Goal: Complete application form

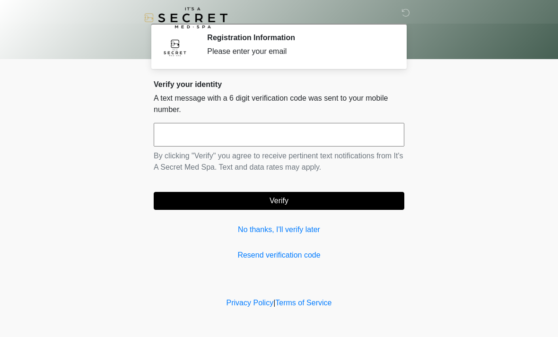
click at [380, 132] on input "text" at bounding box center [279, 135] width 250 height 24
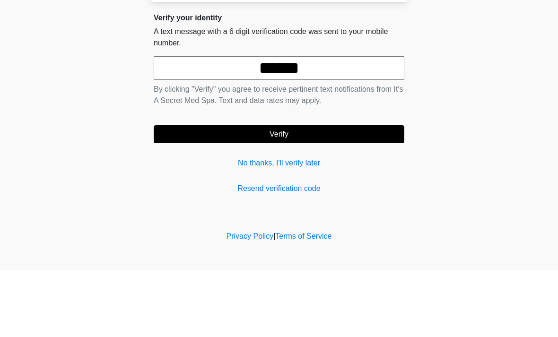
type input "******"
click at [343, 192] on button "Verify" at bounding box center [279, 201] width 250 height 18
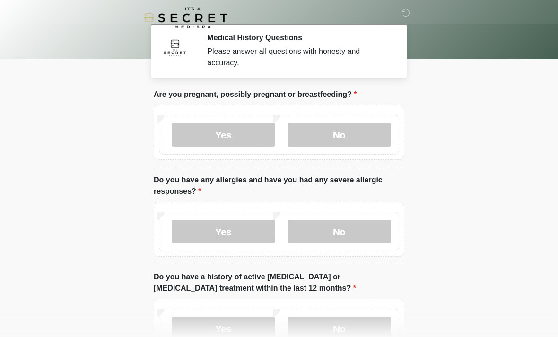
click at [363, 144] on label "No" at bounding box center [339, 135] width 104 height 24
click at [340, 242] on label "No" at bounding box center [339, 232] width 104 height 24
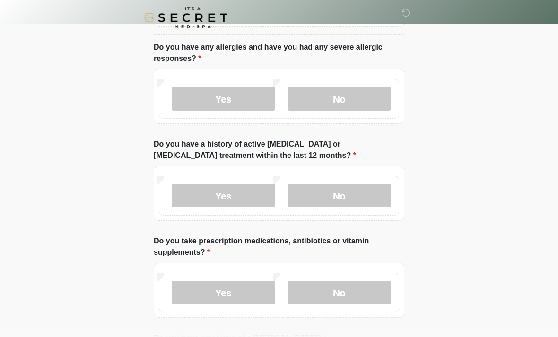
click at [359, 190] on label "No" at bounding box center [339, 196] width 104 height 24
click at [346, 281] on label "No" at bounding box center [339, 293] width 104 height 24
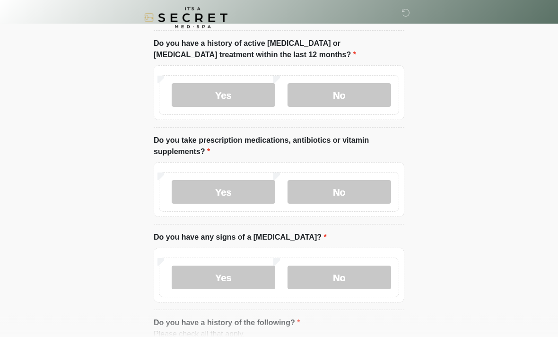
click at [238, 196] on label "Yes" at bounding box center [224, 193] width 104 height 24
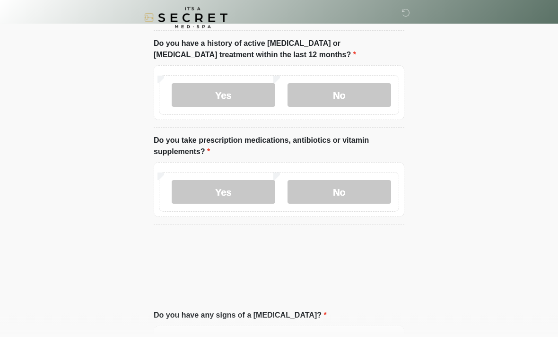
scroll to position [233, 0]
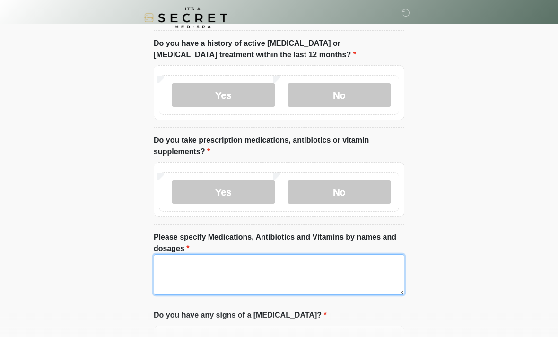
click at [373, 266] on textarea "Please specify Medications, Antibiotics and Vitamins by names and dosages" at bounding box center [279, 274] width 250 height 41
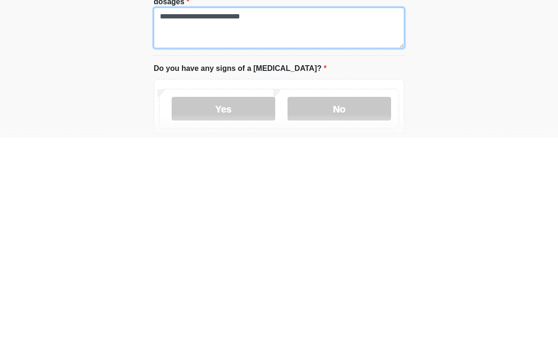
type textarea "**********"
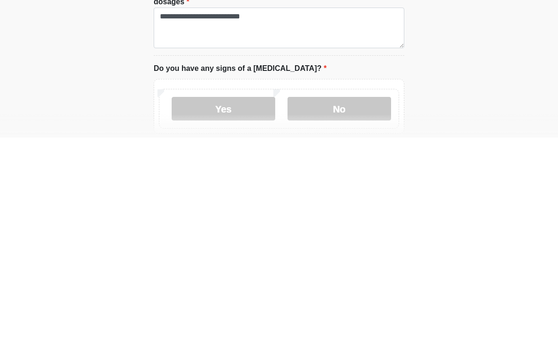
click at [360, 296] on label "No" at bounding box center [339, 308] width 104 height 24
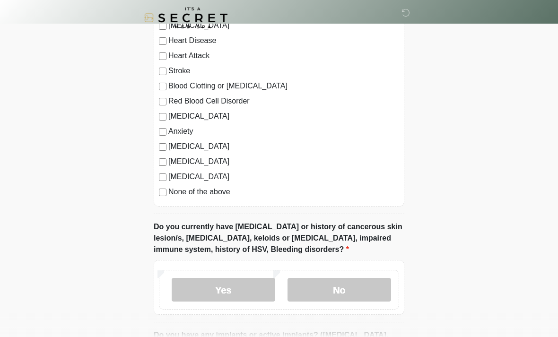
scroll to position [646, 0]
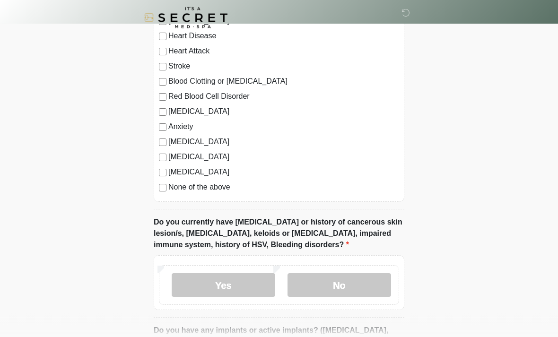
click at [216, 189] on label "None of the above" at bounding box center [283, 187] width 231 height 11
click at [363, 289] on label "No" at bounding box center [339, 286] width 104 height 24
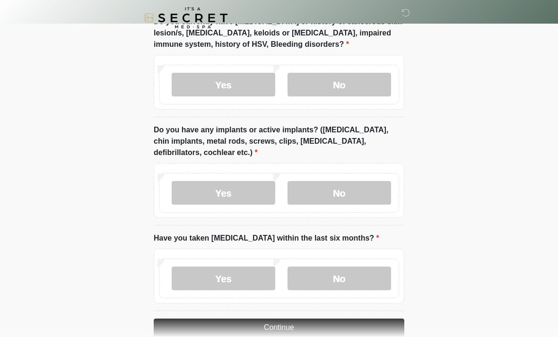
scroll to position [864, 0]
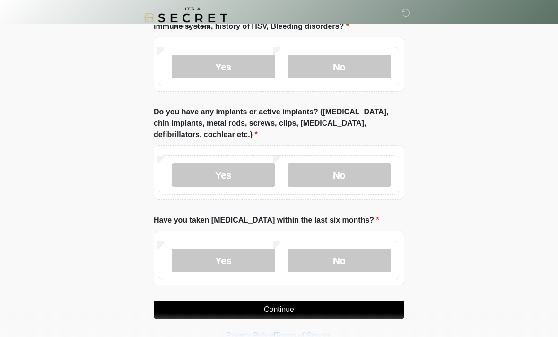
click at [349, 176] on label "No" at bounding box center [339, 175] width 104 height 24
click at [340, 259] on label "No" at bounding box center [339, 261] width 104 height 24
click at [301, 305] on button "Continue" at bounding box center [279, 310] width 250 height 18
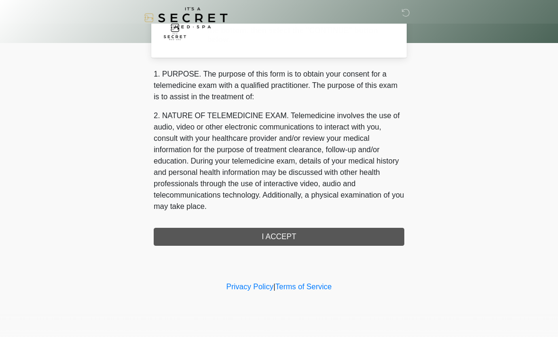
scroll to position [0, 0]
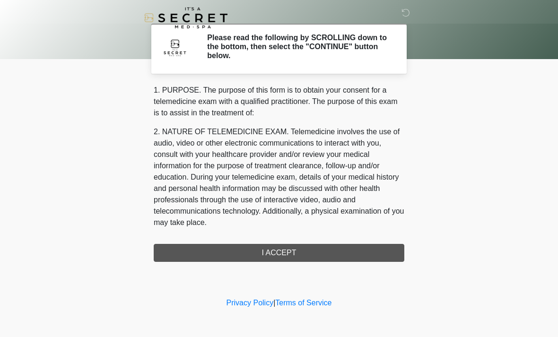
click at [318, 242] on div "1. PURPOSE. The purpose of this form is to obtain your consent for a telemedici…" at bounding box center [279, 173] width 250 height 177
click at [281, 247] on div "1. PURPOSE. The purpose of this form is to obtain your consent for a telemedici…" at bounding box center [279, 173] width 250 height 177
click at [285, 249] on div "1. PURPOSE. The purpose of this form is to obtain your consent for a telemedici…" at bounding box center [279, 173] width 250 height 177
click at [292, 251] on div "1. PURPOSE. The purpose of this form is to obtain your consent for a telemedici…" at bounding box center [279, 173] width 250 height 177
click at [276, 250] on div "1. PURPOSE. The purpose of this form is to obtain your consent for a telemedici…" at bounding box center [279, 173] width 250 height 177
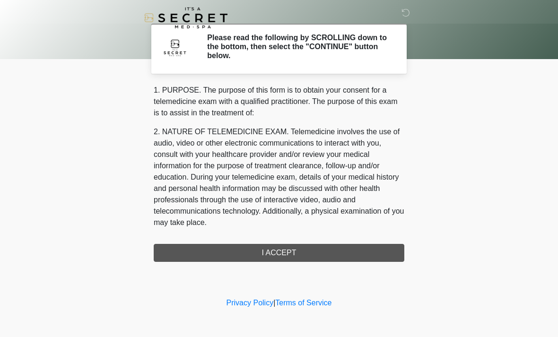
click at [359, 255] on div "1. PURPOSE. The purpose of this form is to obtain your consent for a telemedici…" at bounding box center [279, 173] width 250 height 177
click at [284, 238] on div "1. PURPOSE. The purpose of this form is to obtain your consent for a telemedici…" at bounding box center [279, 173] width 250 height 177
click at [306, 251] on div "1. PURPOSE. The purpose of this form is to obtain your consent for a telemedici…" at bounding box center [279, 173] width 250 height 177
click at [276, 244] on div "1. PURPOSE. The purpose of this form is to obtain your consent for a telemedici…" at bounding box center [279, 173] width 250 height 177
click at [282, 248] on div "1. PURPOSE. The purpose of this form is to obtain your consent for a telemedici…" at bounding box center [279, 173] width 250 height 177
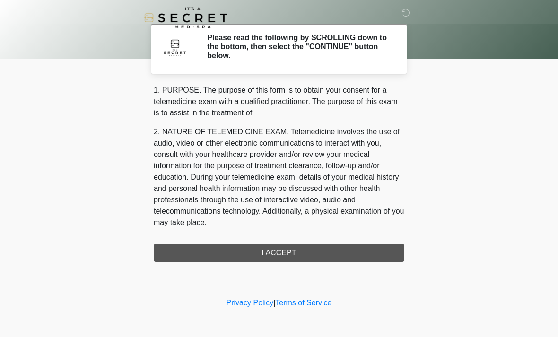
click at [288, 250] on div "1. PURPOSE. The purpose of this form is to obtain your consent for a telemedici…" at bounding box center [279, 173] width 250 height 177
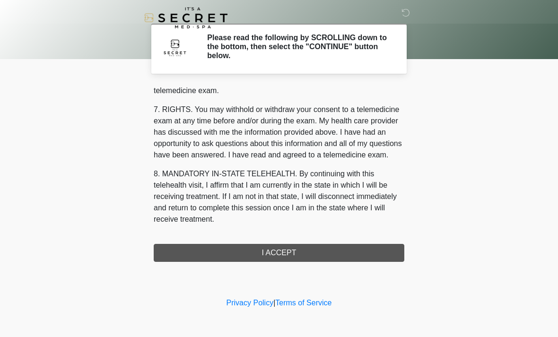
click at [276, 256] on div "1. PURPOSE. The purpose of this form is to obtain your consent for a telemedici…" at bounding box center [279, 173] width 250 height 177
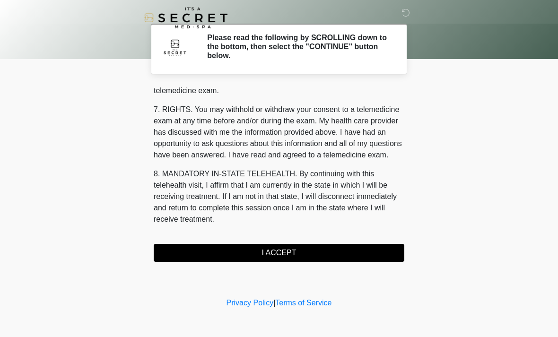
scroll to position [400, 0]
click at [276, 255] on button "I ACCEPT" at bounding box center [279, 253] width 250 height 18
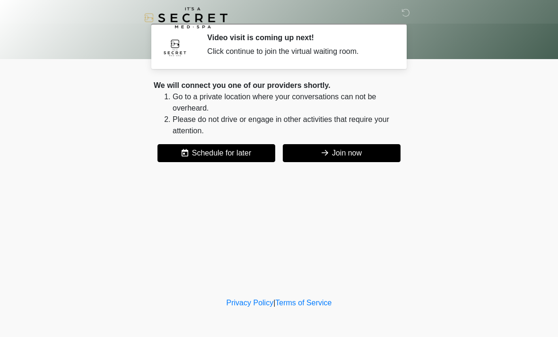
click at [354, 156] on button "Join now" at bounding box center [342, 153] width 118 height 18
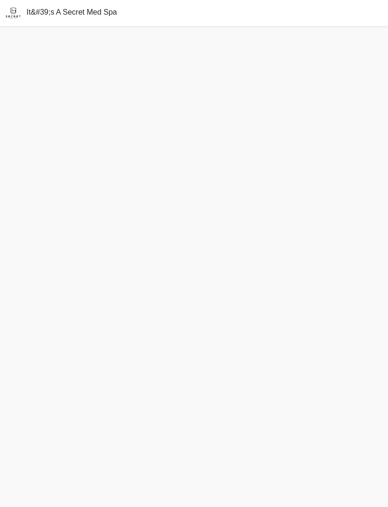
scroll to position [0, 0]
